Goal: Find contact information: Find contact information

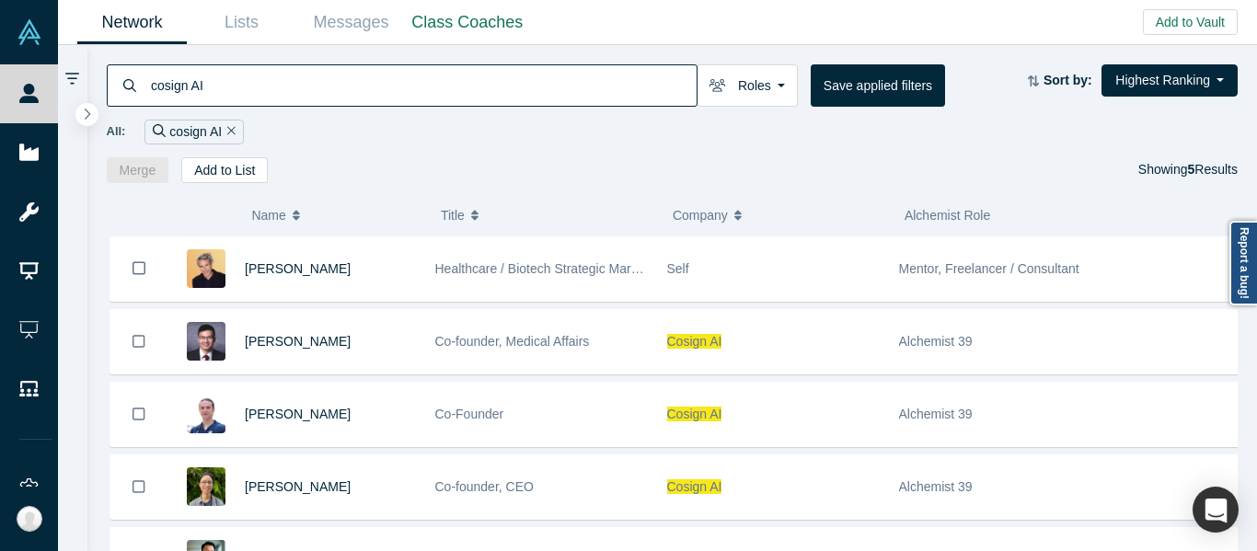
type input "cosign AI"
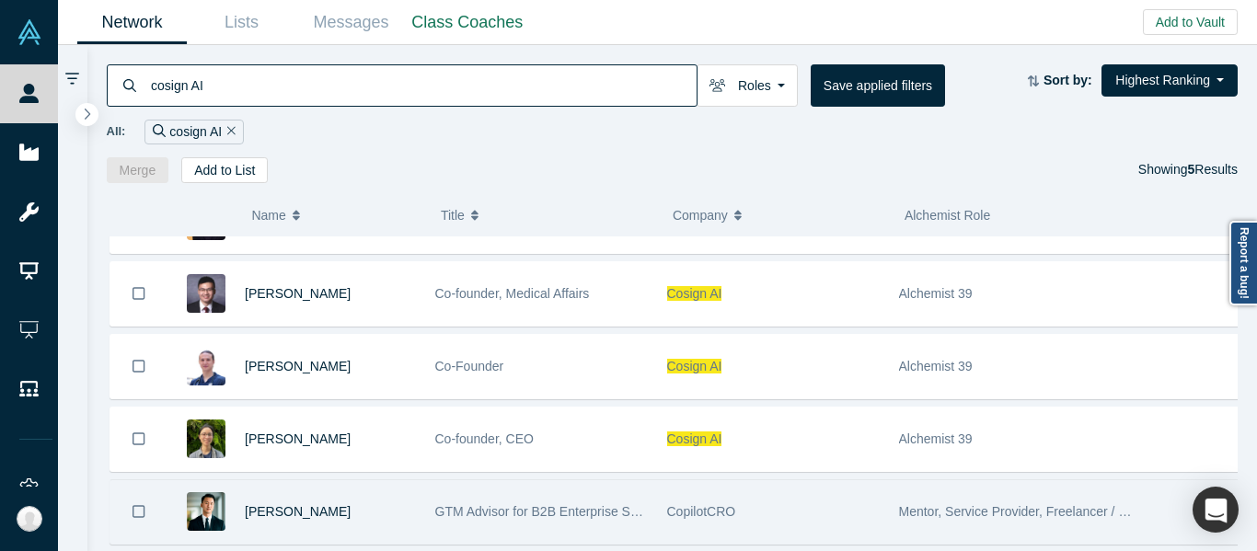
scroll to position [91, 0]
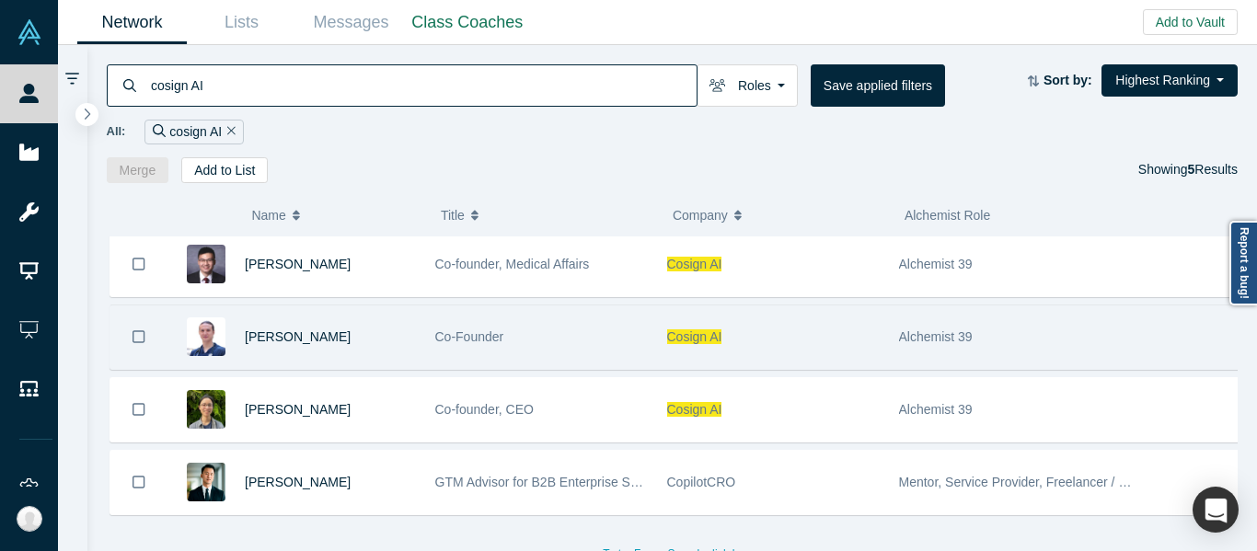
click at [743, 305] on div "Cosign AI" at bounding box center [773, 336] width 212 height 63
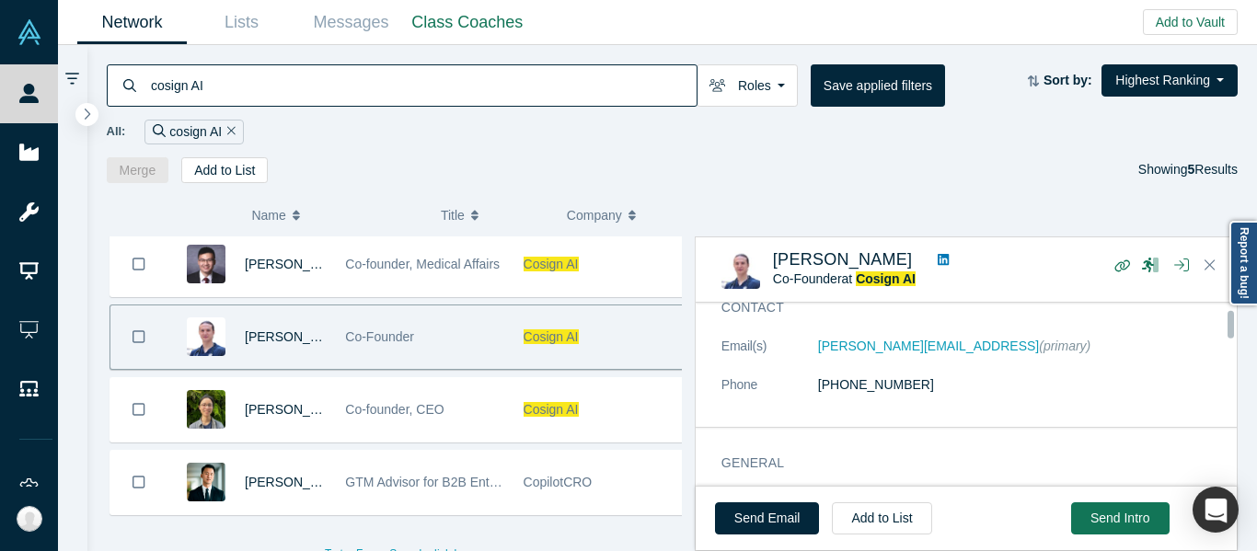
scroll to position [92, 0]
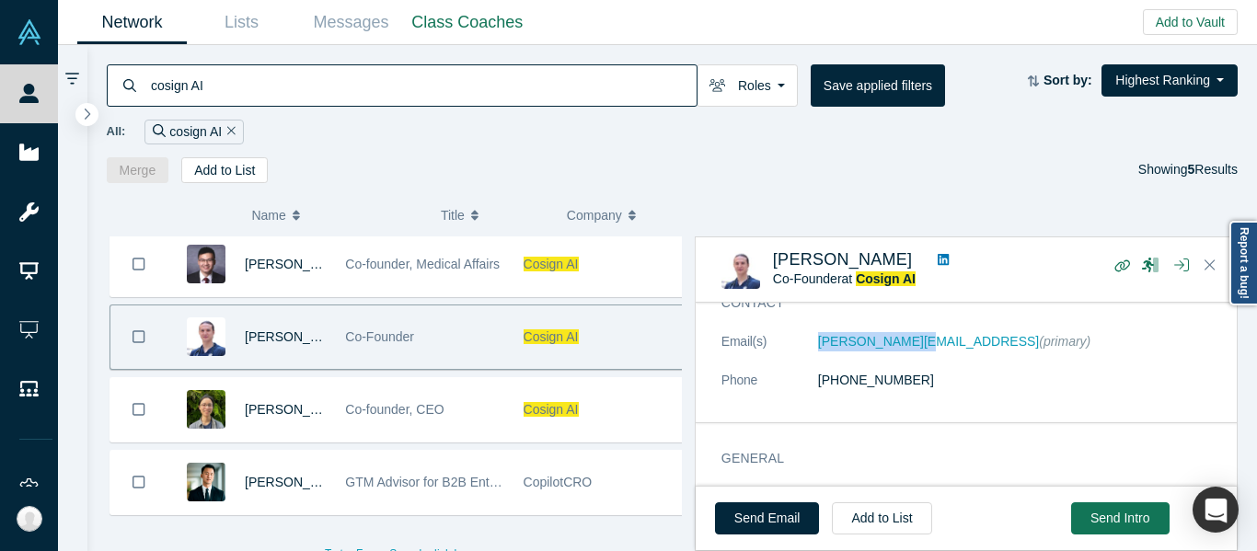
drag, startPoint x: 790, startPoint y: 344, endPoint x: 905, endPoint y: 355, distance: 115.5
click at [905, 355] on dl "Email(s) [PERSON_NAME][EMAIL_ADDRESS] (primary) Phone [PHONE_NUMBER]" at bounding box center [972, 370] width 503 height 77
copy dl "[PERSON_NAME][EMAIL_ADDRESS]"
